Goal: Transaction & Acquisition: Purchase product/service

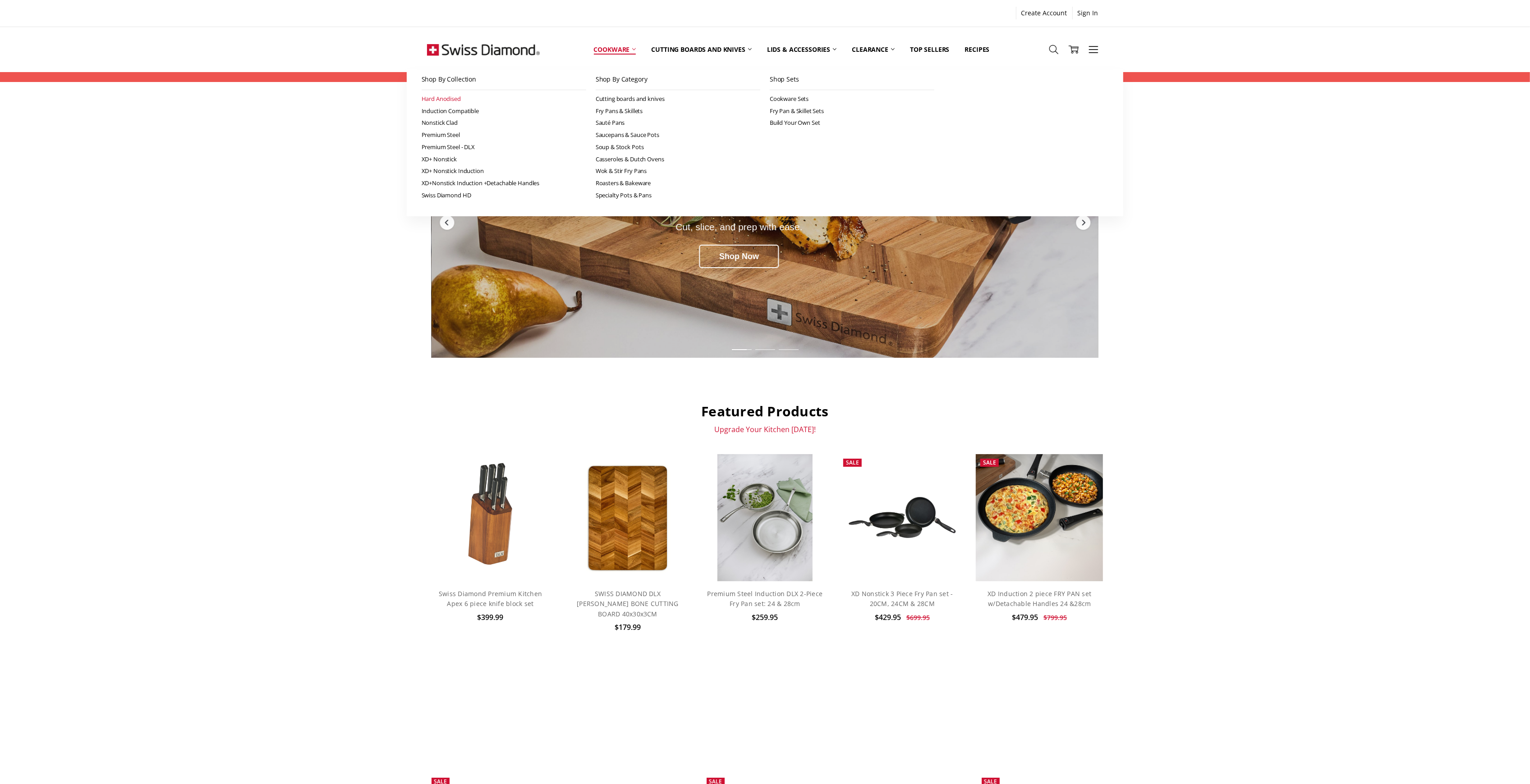
click at [450, 98] on link "Hard Anodised" at bounding box center [503, 100] width 164 height 13
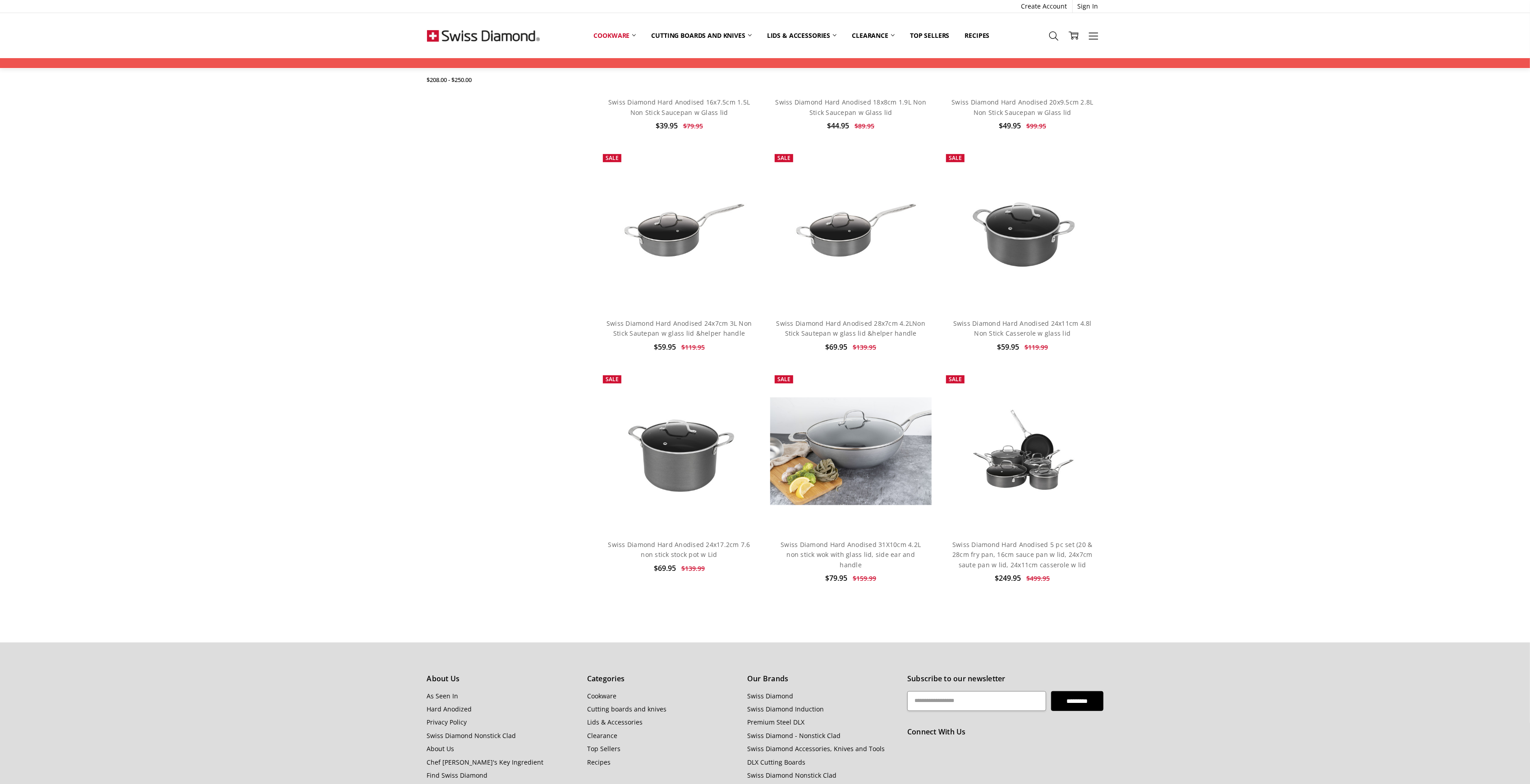
scroll to position [641, 0]
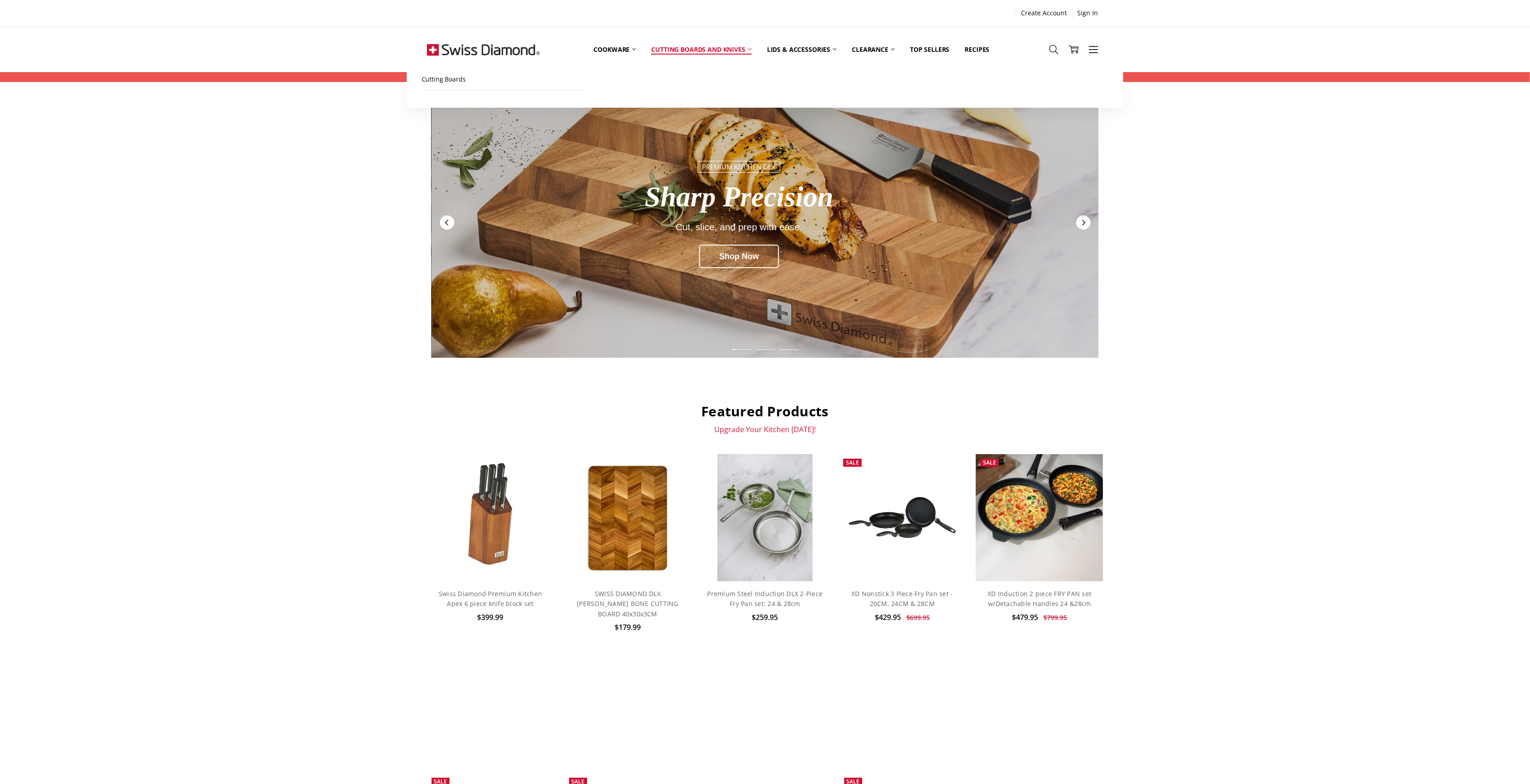
click at [680, 46] on link "Cutting boards and knives" at bounding box center [701, 49] width 116 height 40
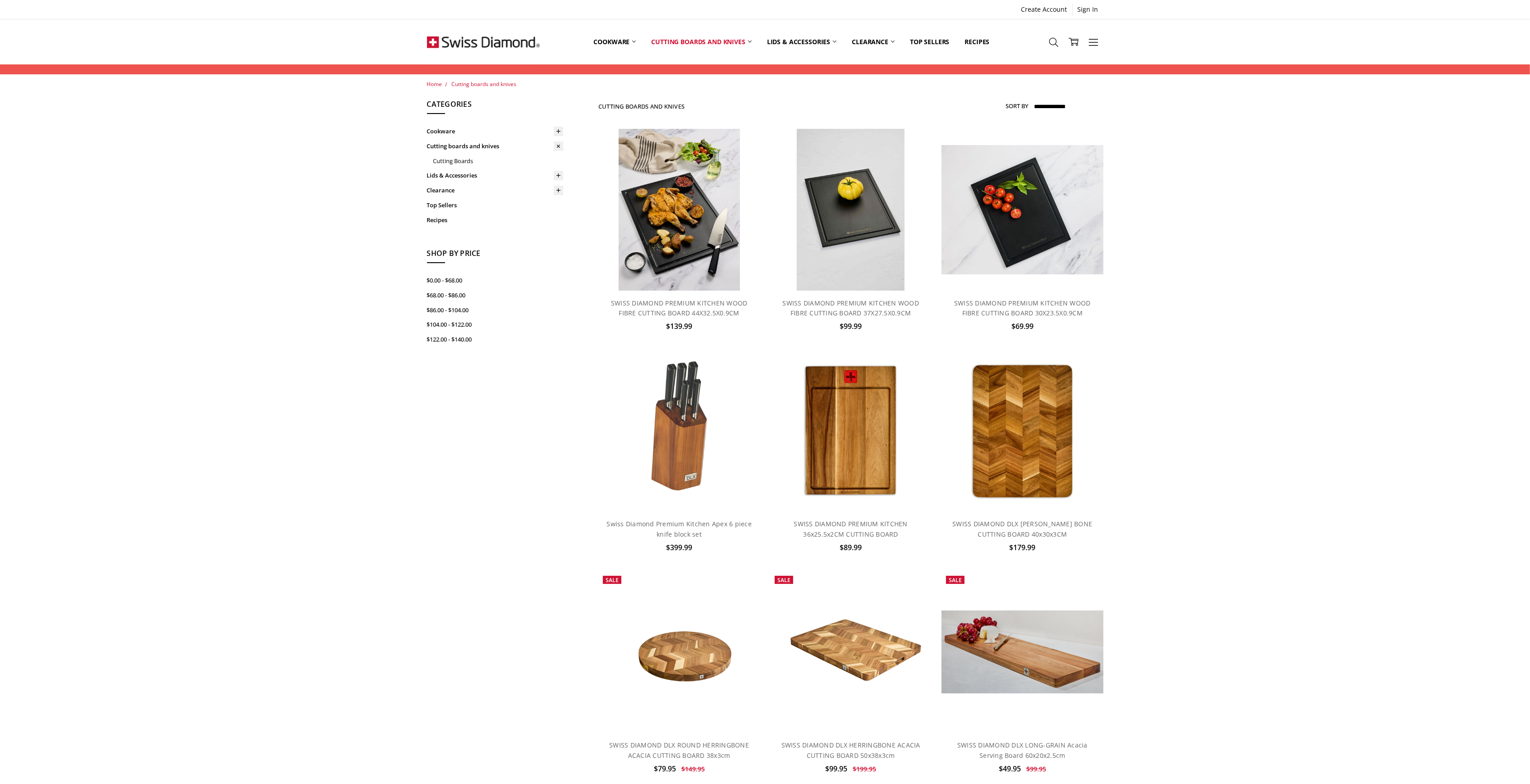
click at [1299, 332] on div "Home Cutting boards and knives Show Filters Filter Browse by Categories Cookwar…" at bounding box center [765, 547] width 1530 height 935
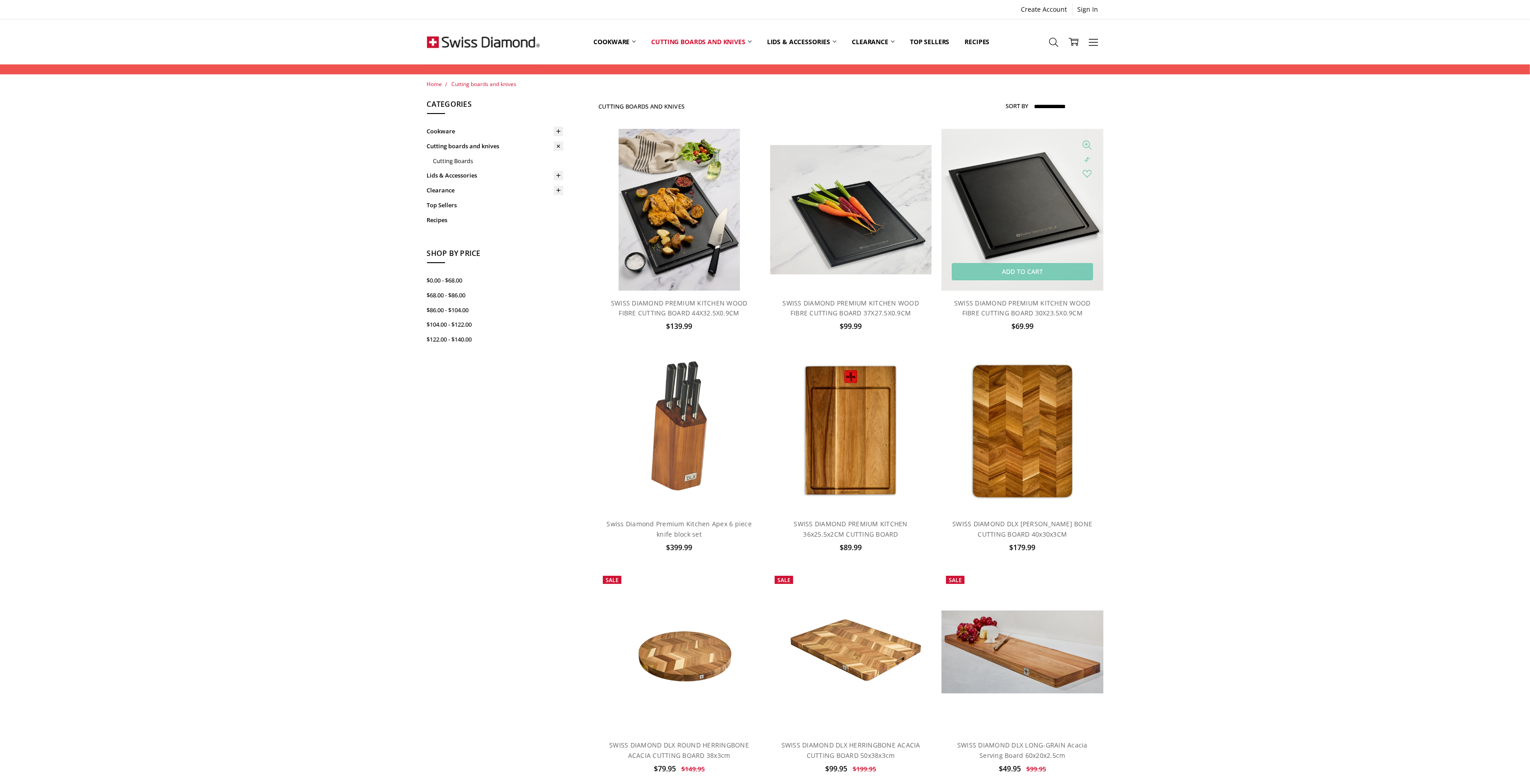
click at [1025, 190] on img at bounding box center [1022, 210] width 162 height 161
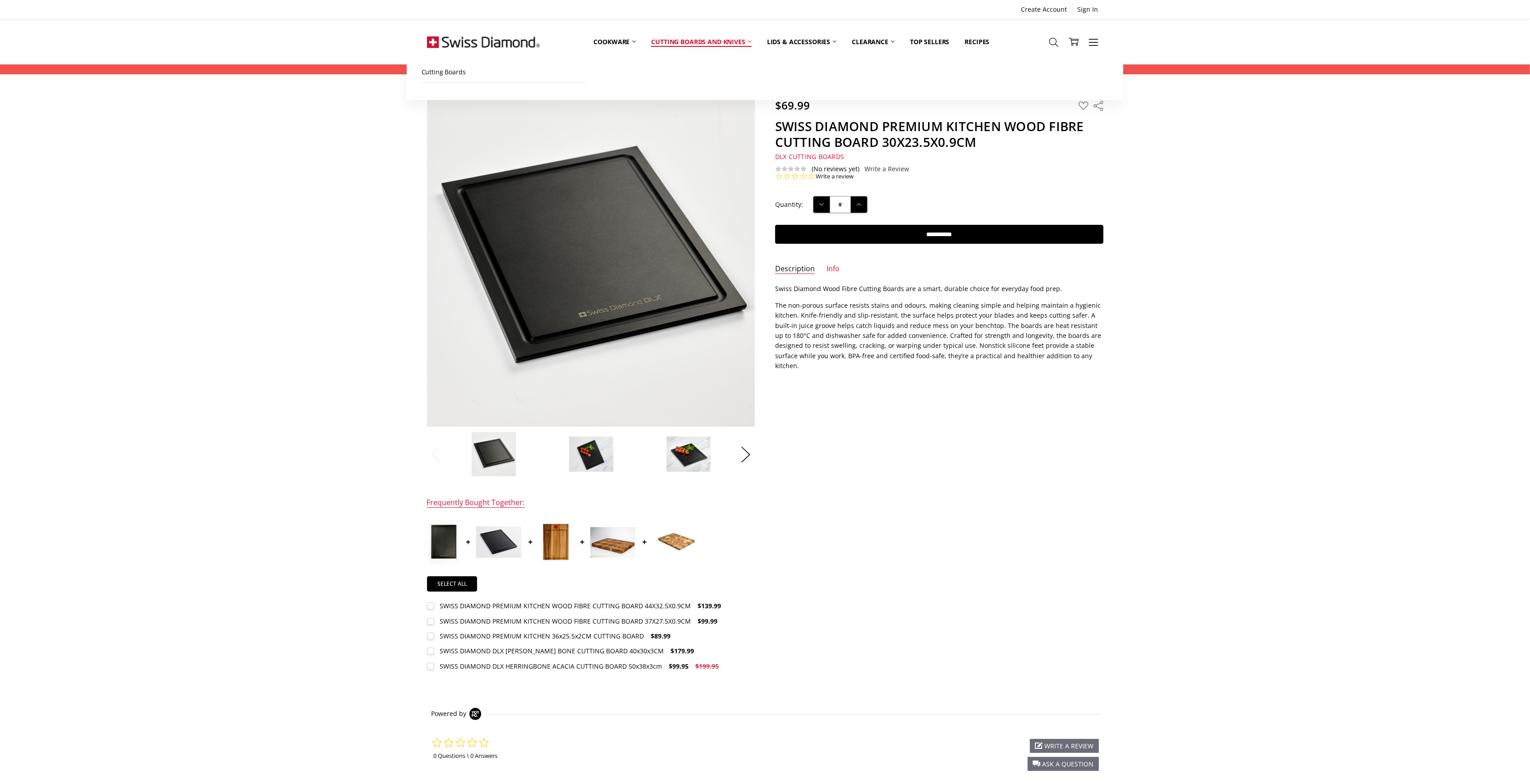
click at [680, 33] on link "Cutting boards and knives" at bounding box center [701, 41] width 116 height 40
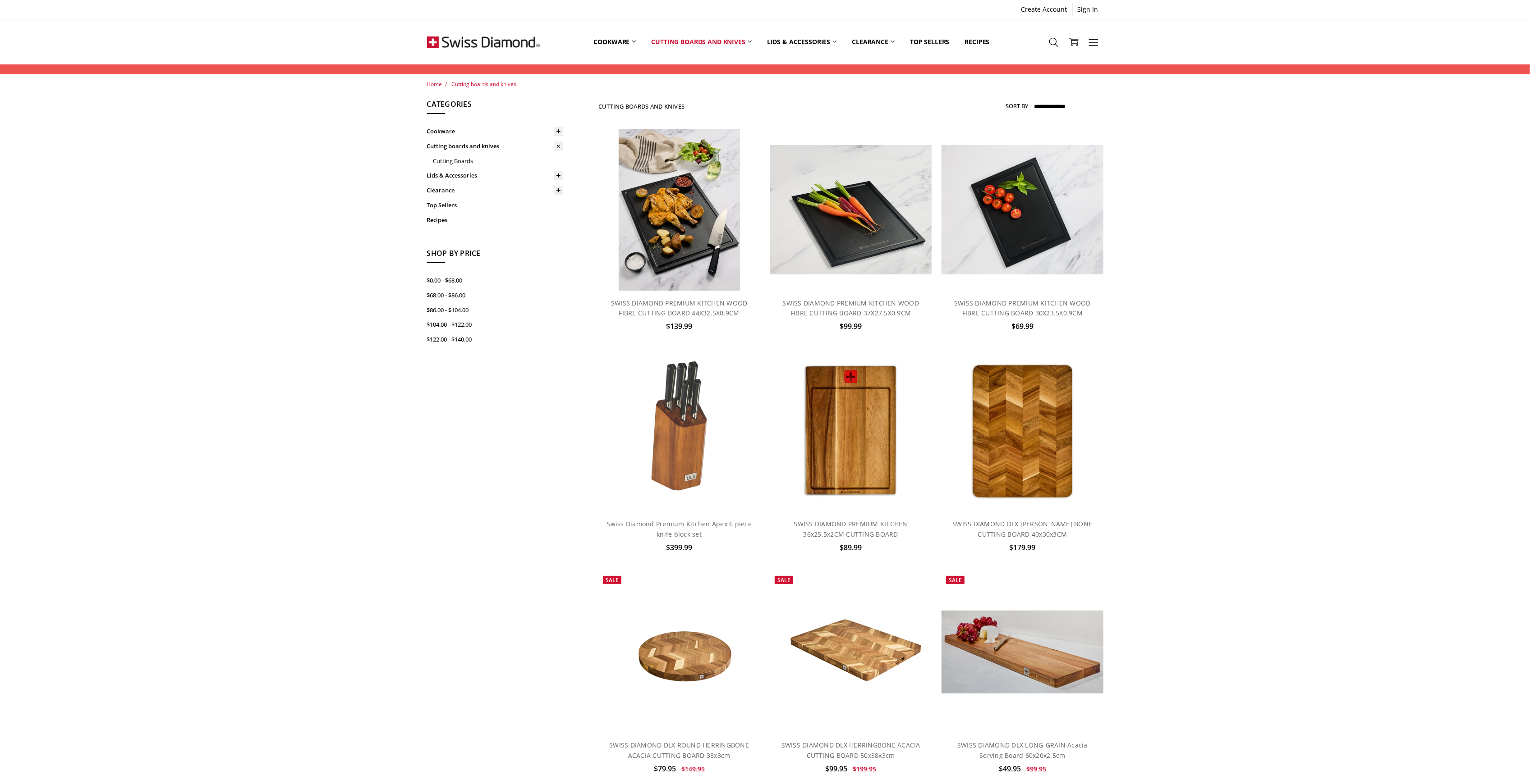
click at [1247, 487] on div "Home Cutting boards and knives Show Filters Filter Browse by Categories Cookwar…" at bounding box center [765, 652] width 1530 height 1146
click at [1246, 399] on div "Home Cutting boards and knives Show Filters Filter Browse by Categories Cookwar…" at bounding box center [765, 652] width 1530 height 1146
click at [1303, 401] on div "Home Cutting boards and knives Show Filters Filter Browse by Categories Cookwar…" at bounding box center [765, 652] width 1530 height 1146
click at [1369, 519] on div "Home Cutting boards and knives Show Filters Filter Browse by Categories Cookwar…" at bounding box center [765, 652] width 1530 height 1146
click at [1290, 540] on div "Home Cutting boards and knives Show Filters Filter Browse by Categories Cookwar…" at bounding box center [765, 652] width 1530 height 1146
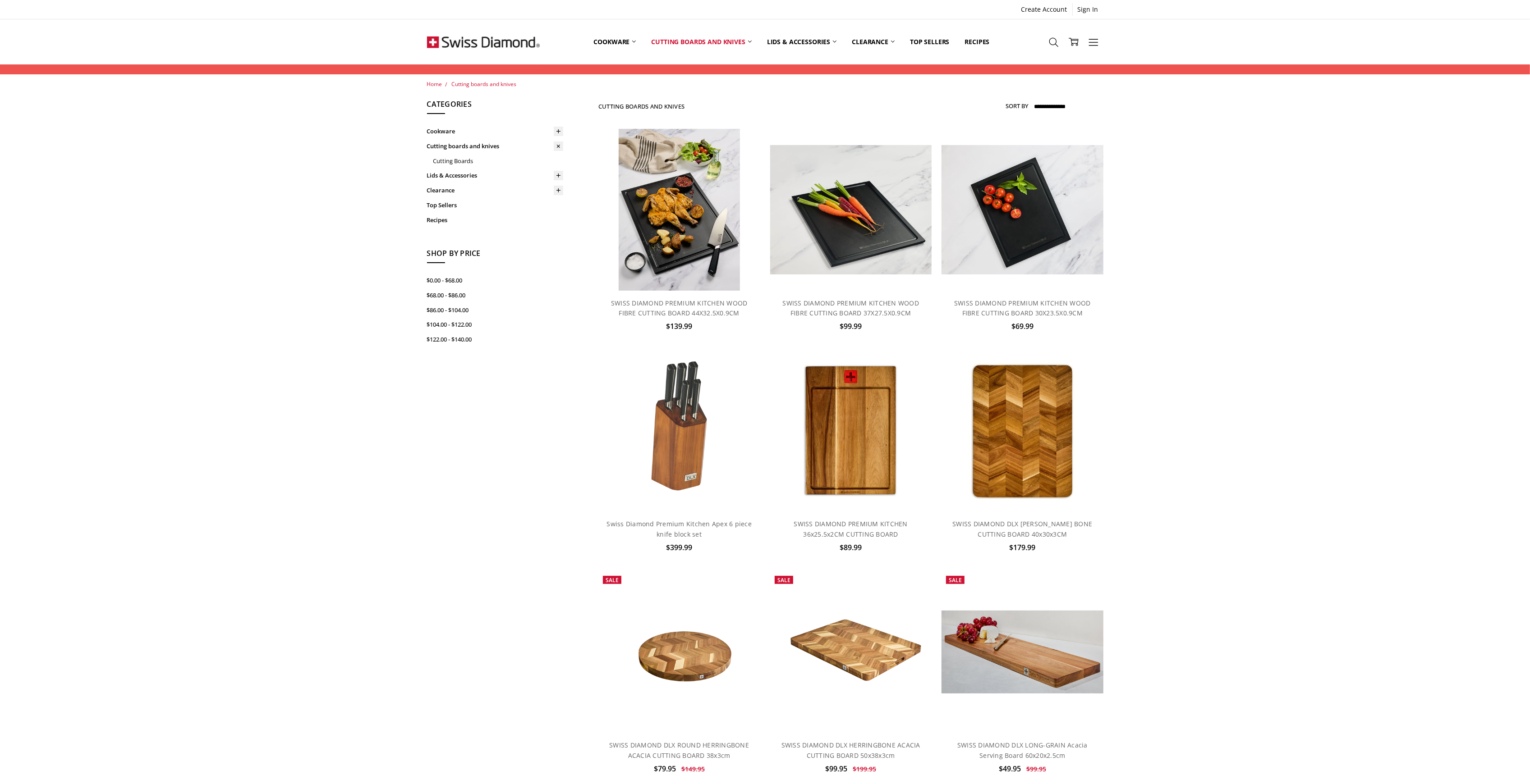
click at [1290, 540] on div "Home Cutting boards and knives Show Filters Filter Browse by Categories Cookwar…" at bounding box center [765, 652] width 1530 height 1146
click at [1361, 462] on div "Home Cutting boards and knives Show Filters Filter Browse by Categories Cookwar…" at bounding box center [765, 652] width 1530 height 1146
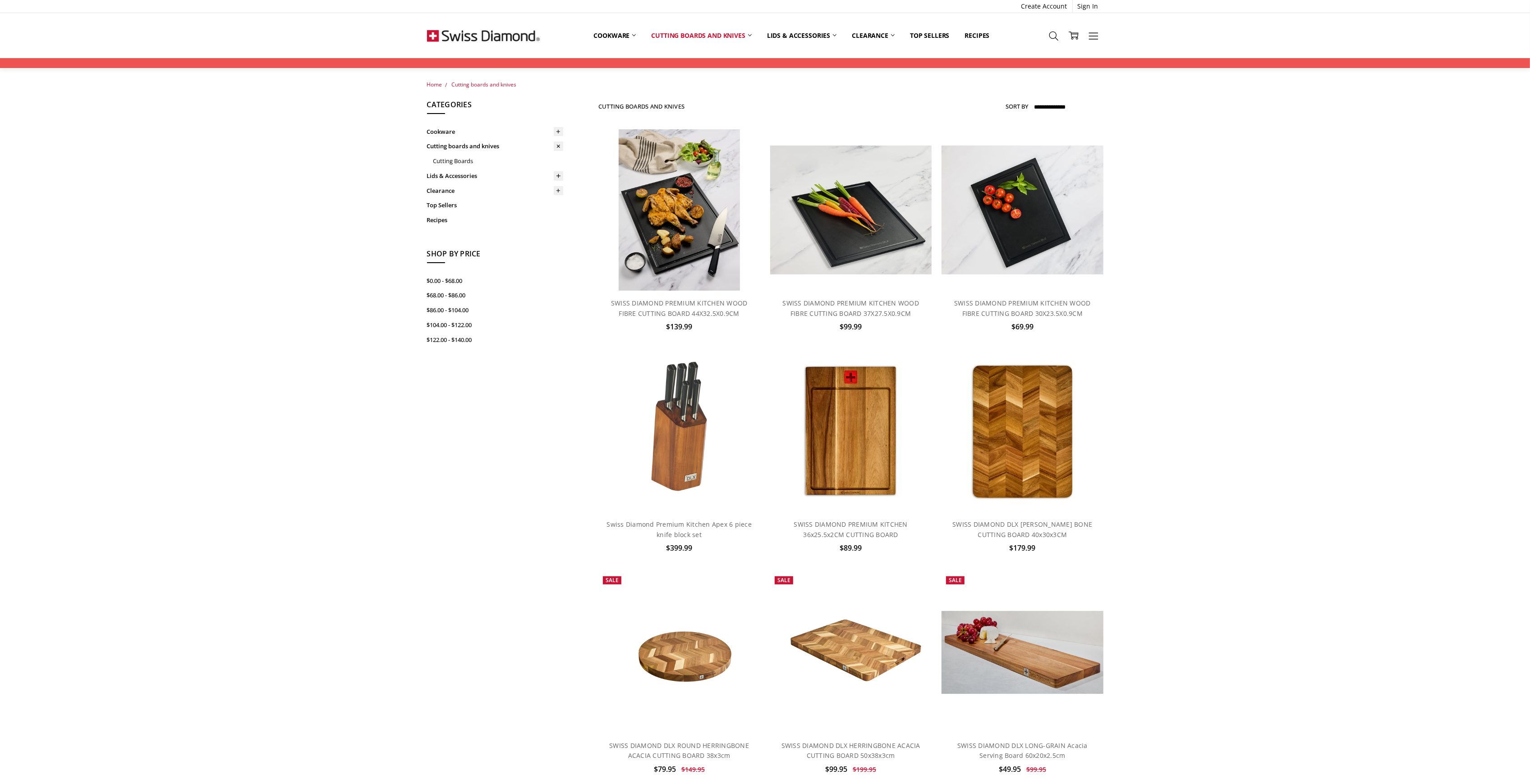
scroll to position [685, 0]
